Goal: Task Accomplishment & Management: Use online tool/utility

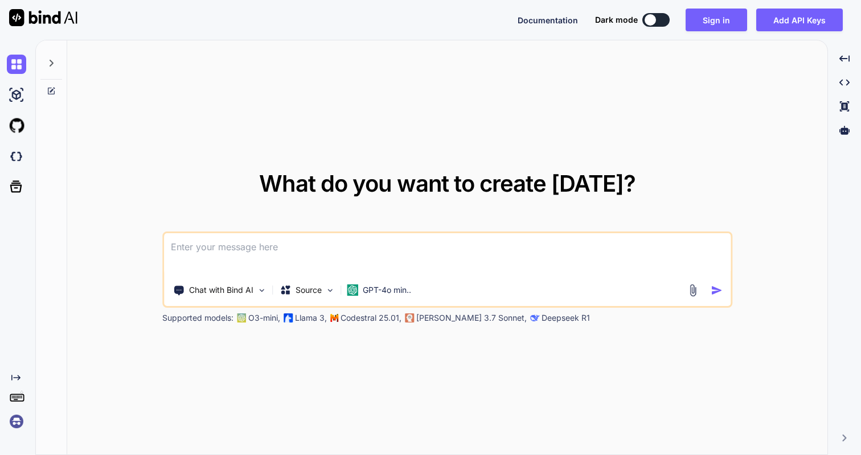
type textarea "x"
click at [709, 21] on button "Sign in" at bounding box center [715, 20] width 61 height 23
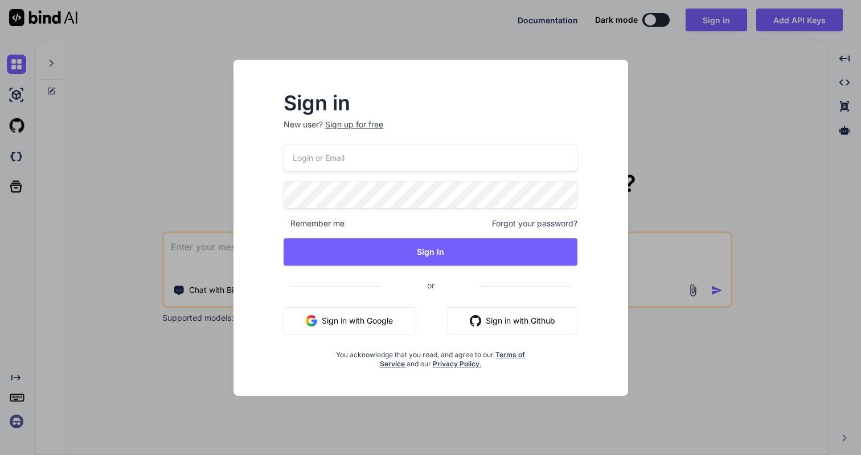
type input "nexfaktor@gmail.com"
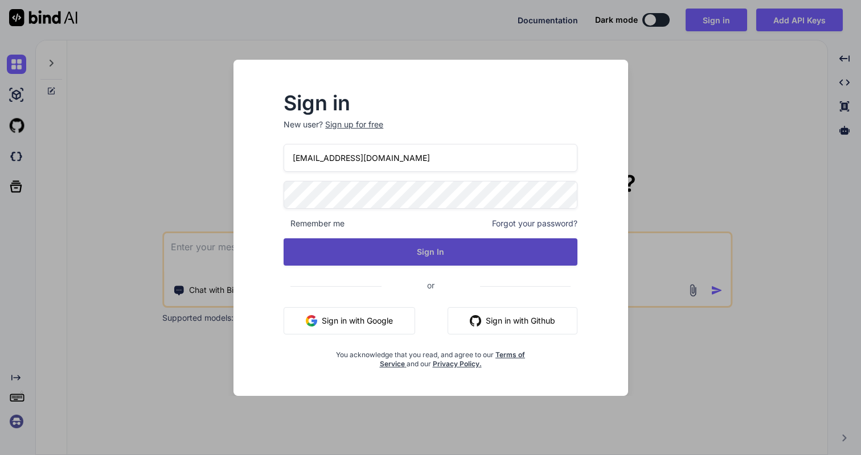
click at [455, 245] on button "Sign In" at bounding box center [431, 252] width 294 height 27
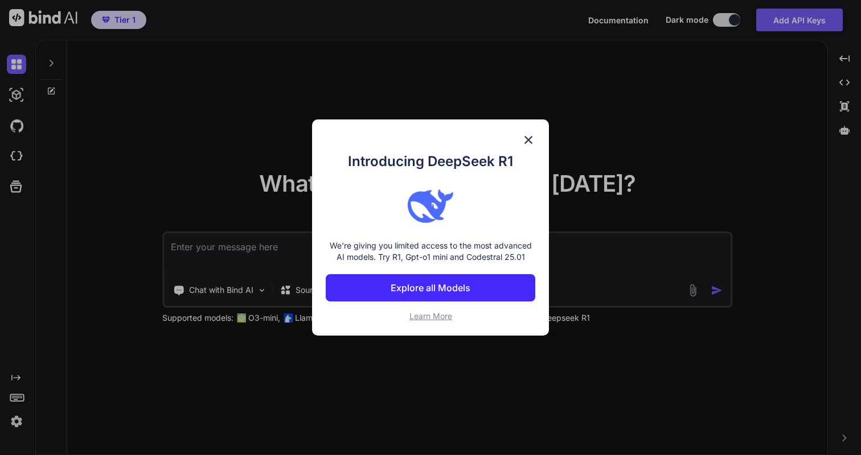
click at [530, 138] on img at bounding box center [528, 140] width 14 height 14
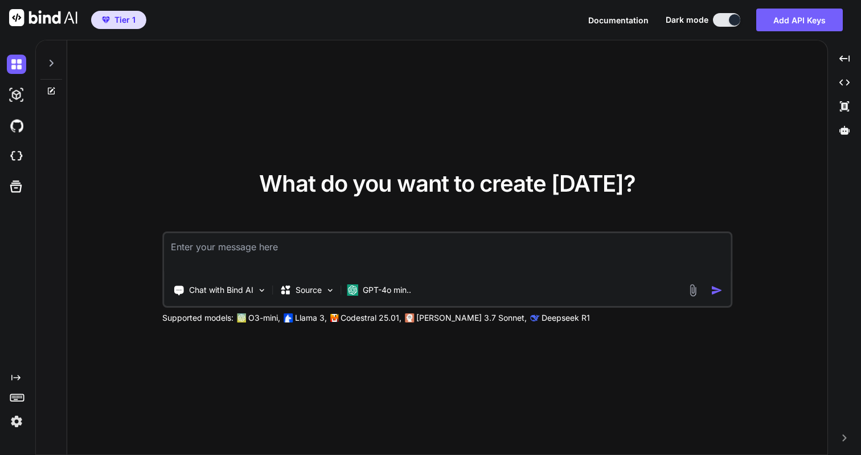
type textarea "x"
click at [19, 422] on img at bounding box center [16, 421] width 19 height 19
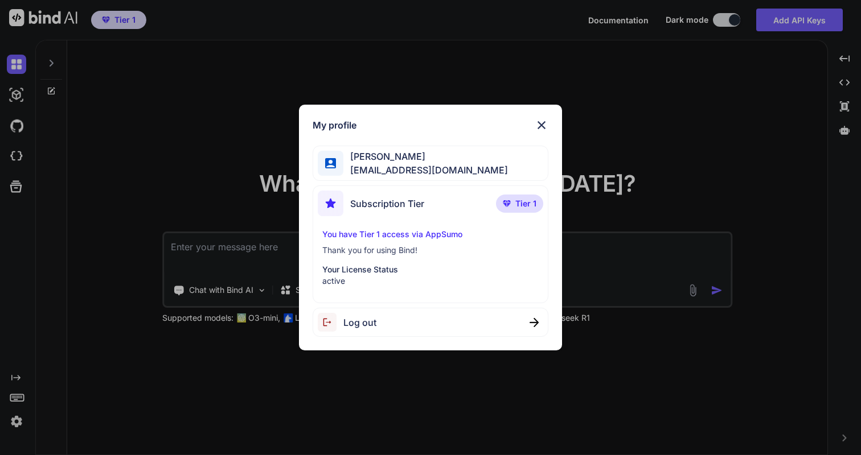
click at [413, 272] on p "Your License Status" at bounding box center [430, 269] width 216 height 11
click at [413, 233] on p "You have Tier 1 access via AppSumo" at bounding box center [430, 234] width 216 height 11
click at [515, 204] on span "Tier 1" at bounding box center [525, 203] width 21 height 11
click at [409, 204] on span "Subscription Tier" at bounding box center [387, 204] width 74 height 14
click at [332, 201] on img at bounding box center [331, 204] width 26 height 26
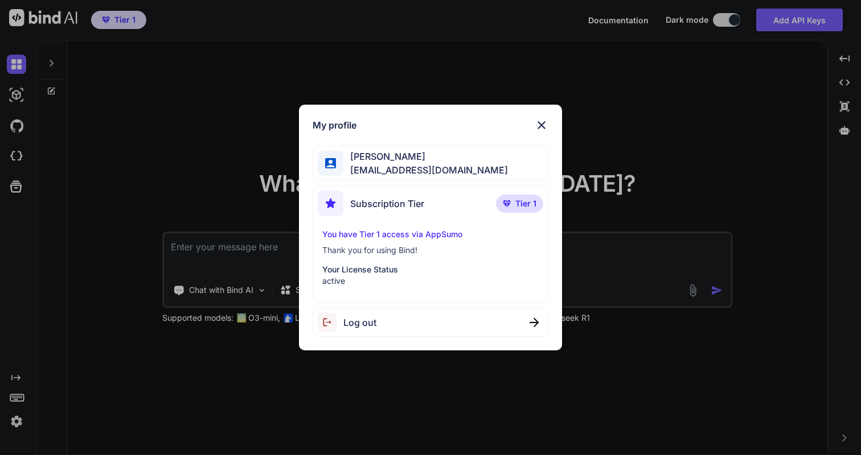
click at [541, 123] on img at bounding box center [542, 125] width 14 height 14
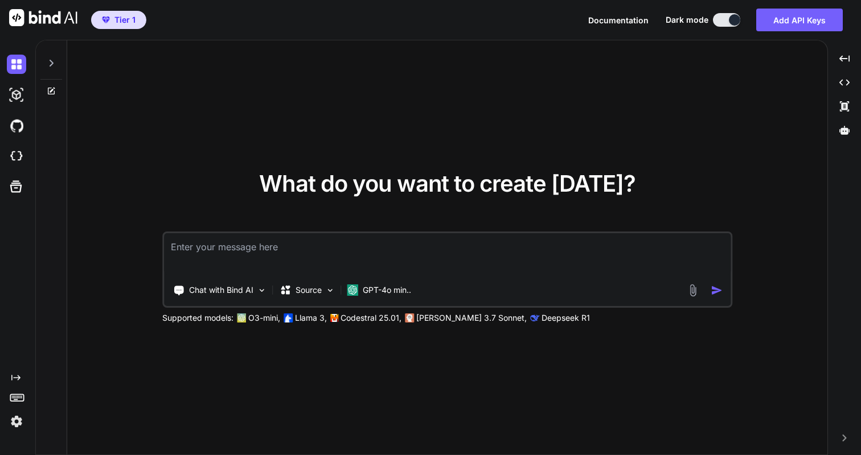
click at [121, 18] on span "Tier 1" at bounding box center [124, 19] width 21 height 11
click at [119, 19] on span "Tier 1" at bounding box center [124, 19] width 21 height 11
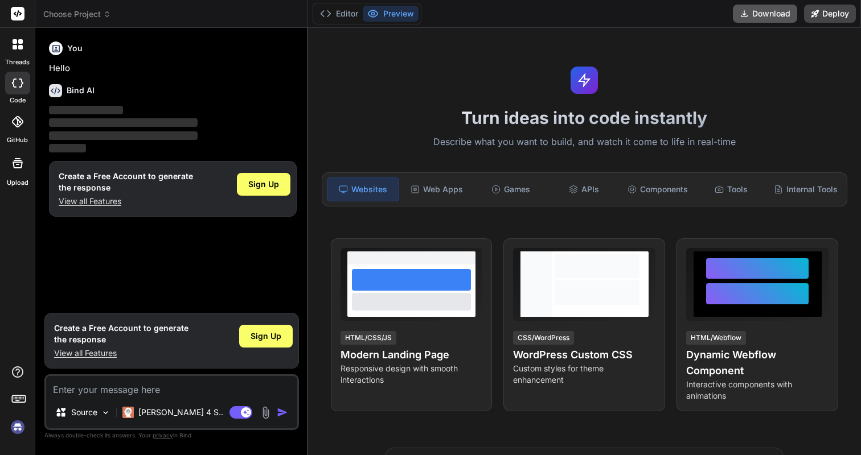
click at [754, 15] on button "Download" at bounding box center [765, 14] width 64 height 18
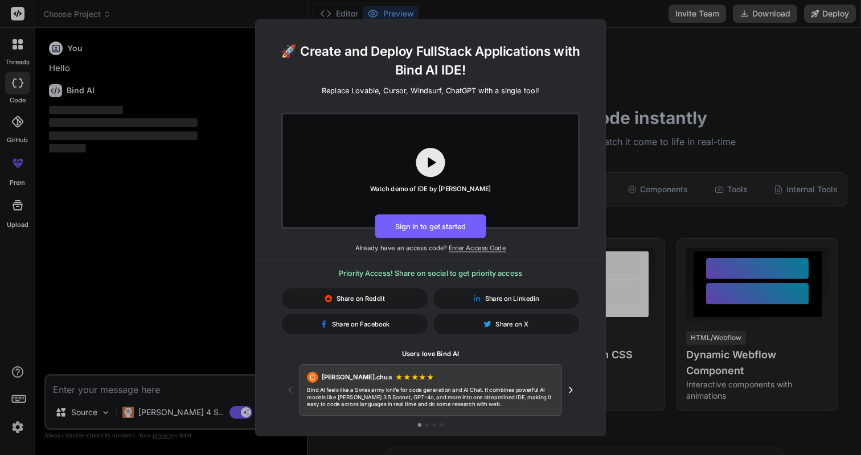
type textarea "x"
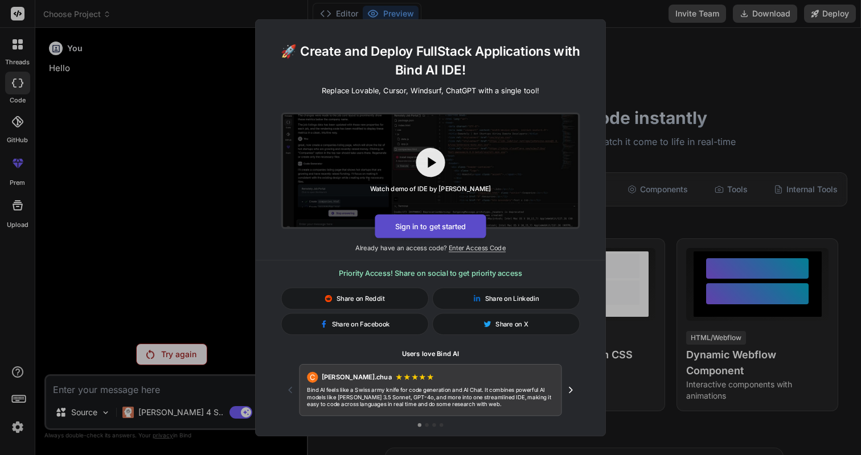
click at [456, 228] on button "Sign in to get started" at bounding box center [430, 226] width 111 height 24
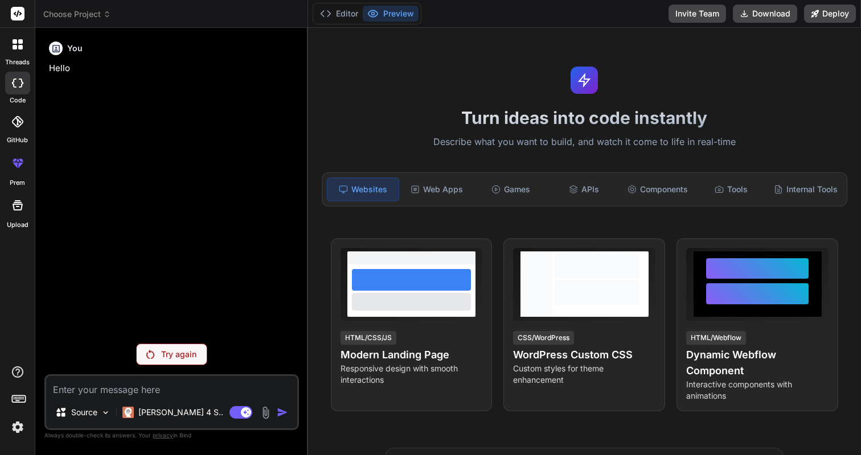
click at [20, 161] on icon at bounding box center [18, 164] width 14 height 14
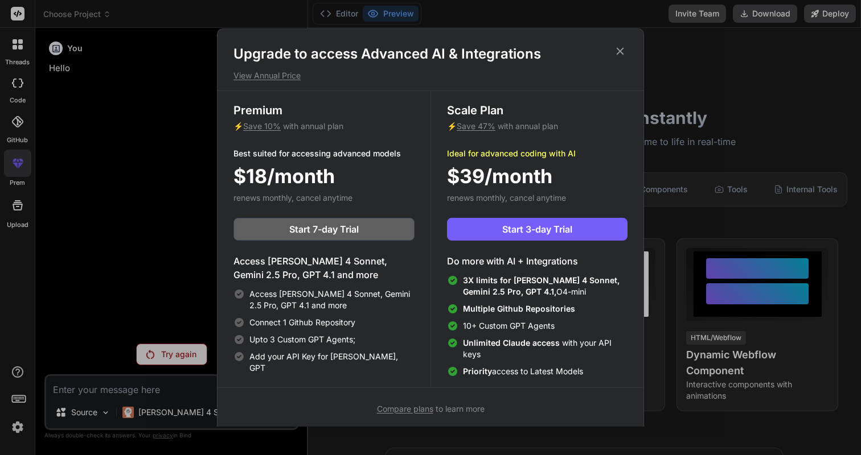
click at [418, 408] on span "Compare plans" at bounding box center [405, 409] width 56 height 10
click at [765, 15] on div "Upgrade to access Advanced AI & Integrations View Annual Price Premium ⚡ Save 1…" at bounding box center [430, 227] width 861 height 455
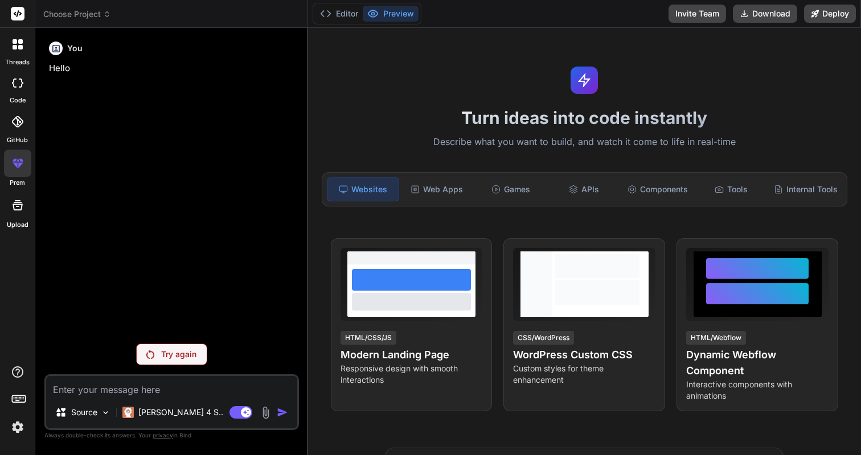
click at [765, 15] on button "Download" at bounding box center [765, 14] width 64 height 18
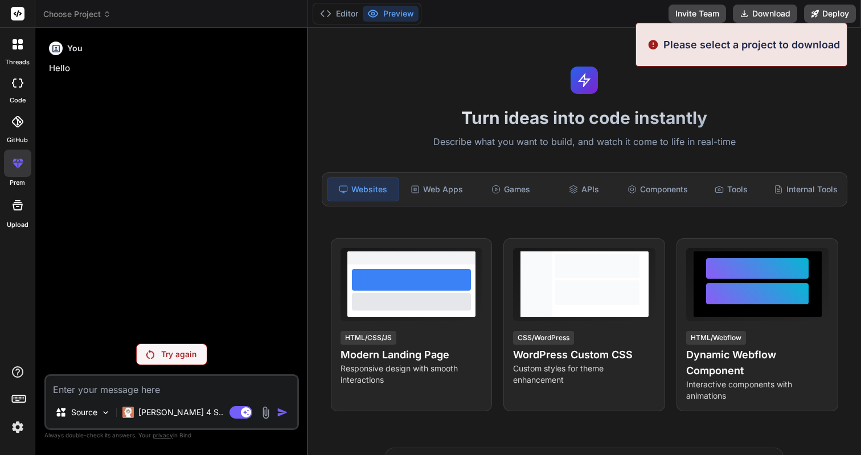
click at [765, 15] on button "Download" at bounding box center [765, 14] width 64 height 18
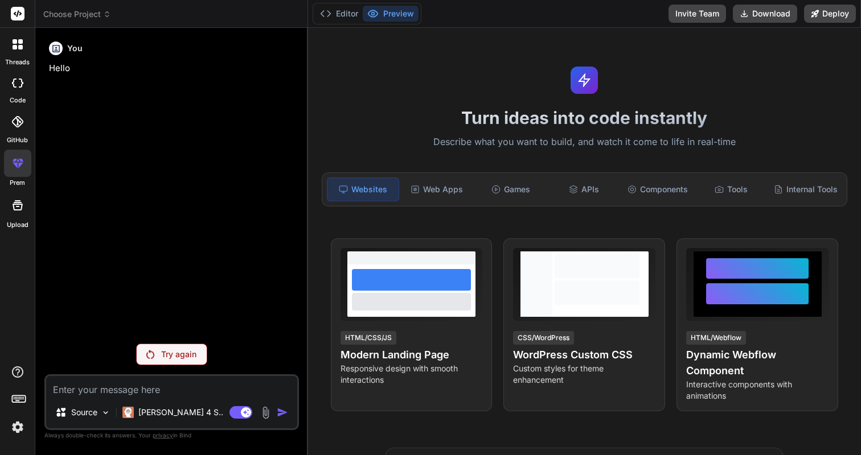
click at [73, 13] on span "Choose Project" at bounding box center [77, 14] width 68 height 11
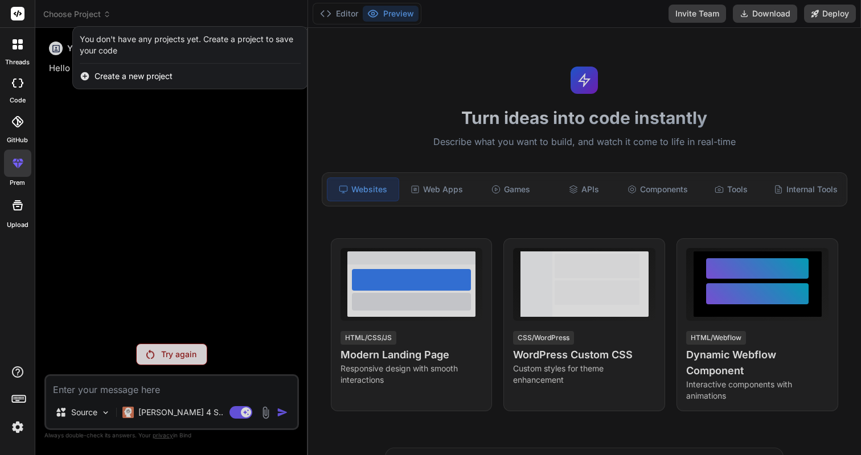
click at [17, 426] on img at bounding box center [17, 427] width 19 height 19
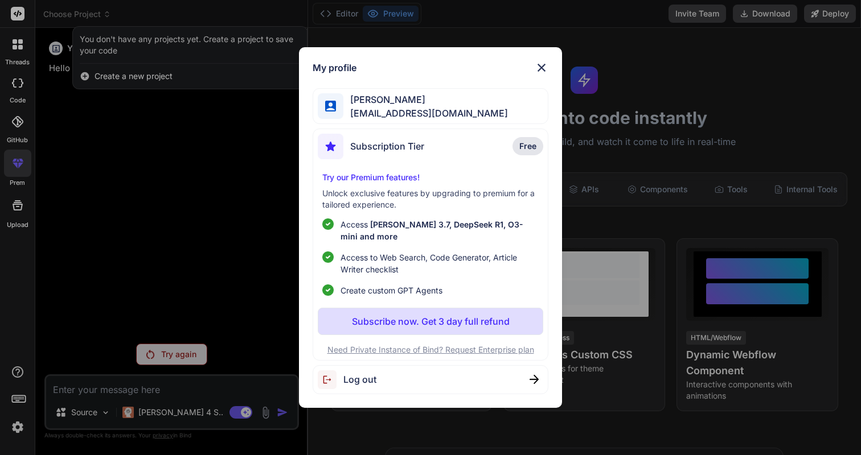
click at [420, 151] on span "Subscription Tier" at bounding box center [387, 146] width 74 height 14
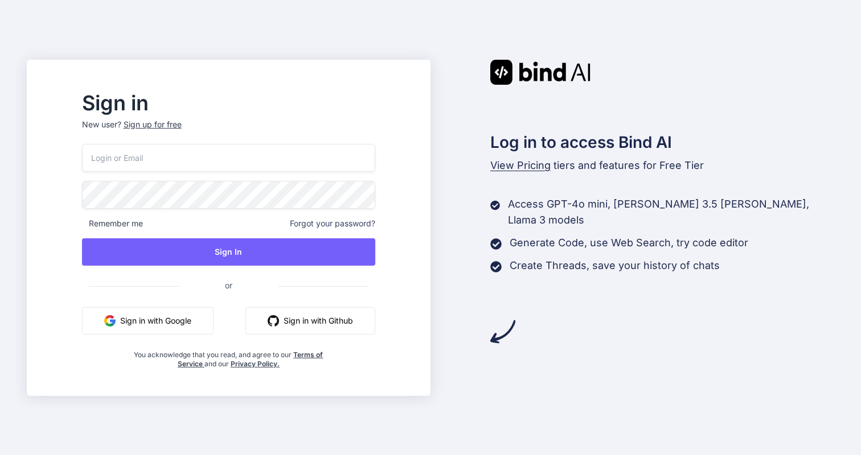
click at [514, 165] on span "View Pricing" at bounding box center [520, 165] width 60 height 12
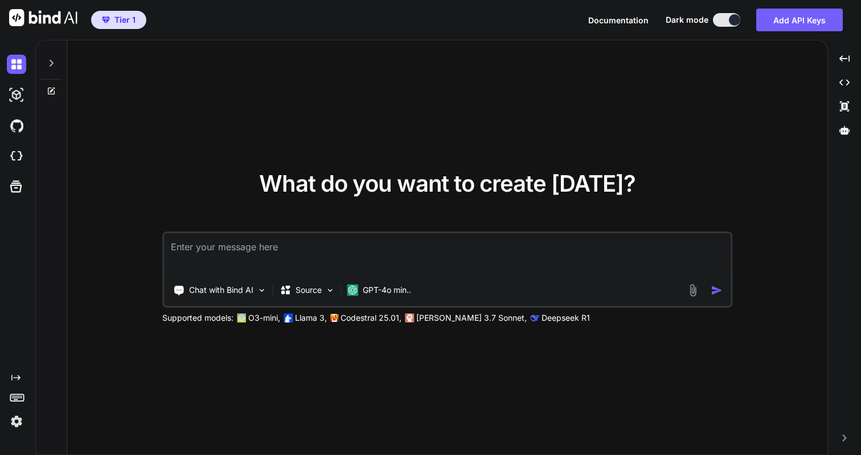
type textarea "x"
click at [125, 22] on span "Tier 1" at bounding box center [124, 19] width 21 height 11
click at [17, 420] on img at bounding box center [16, 421] width 19 height 19
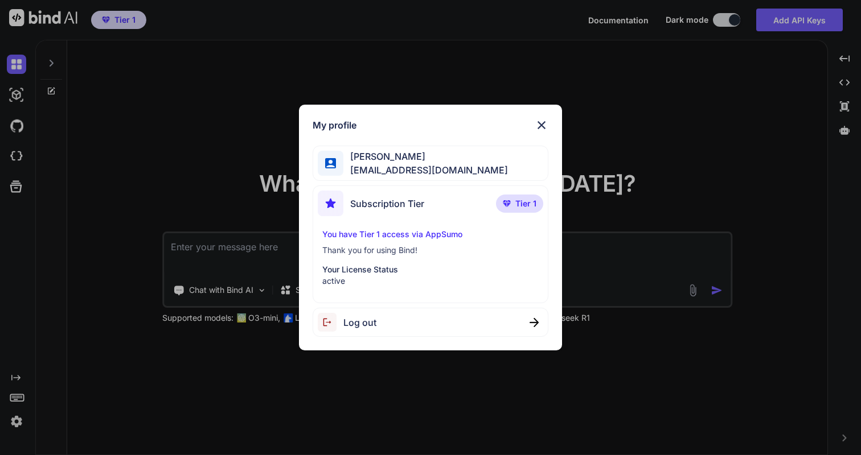
click at [332, 234] on p "You have Tier 1 access via AppSumo" at bounding box center [430, 234] width 216 height 11
click at [540, 122] on img at bounding box center [542, 125] width 14 height 14
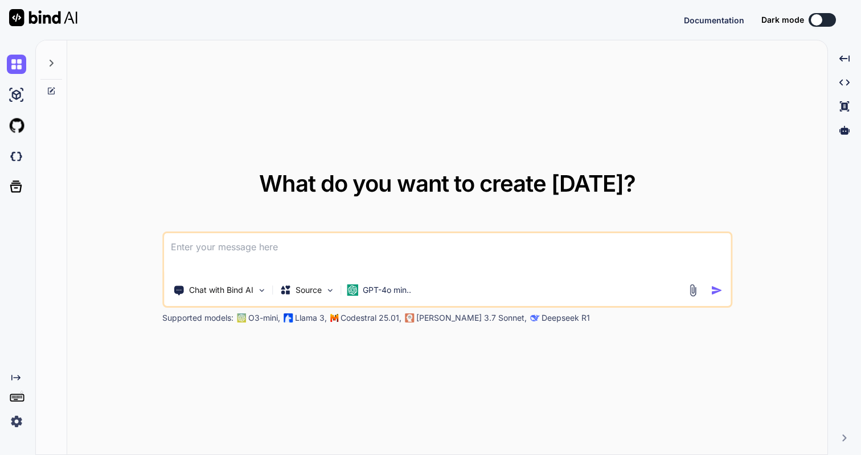
type textarea "x"
